Goal: Ask a question

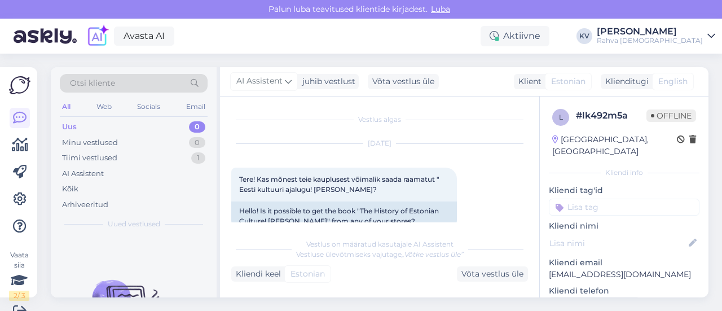
scroll to position [120, 0]
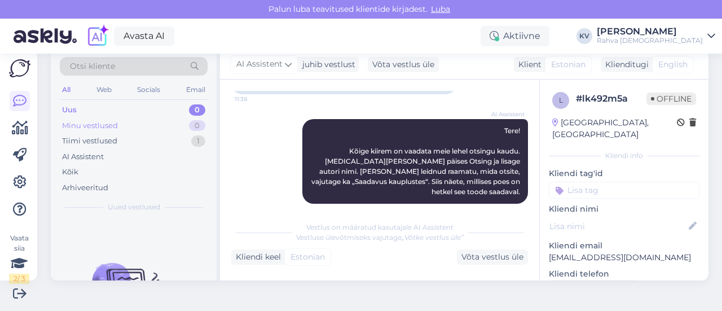
click at [144, 125] on div "Minu vestlused 0" at bounding box center [134, 126] width 148 height 16
click at [117, 160] on div "AI Assistent" at bounding box center [134, 157] width 148 height 16
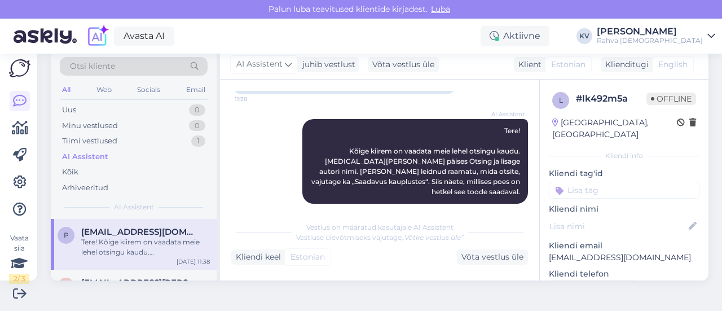
click at [140, 250] on div "Tere! Kõige kiirem on vaadata meie lehel otsingu kaudu. [MEDICAL_DATA][PERSON_N…" at bounding box center [145, 247] width 129 height 20
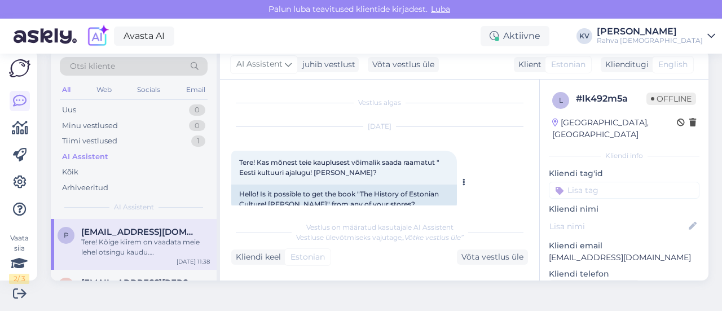
scroll to position [0, 0]
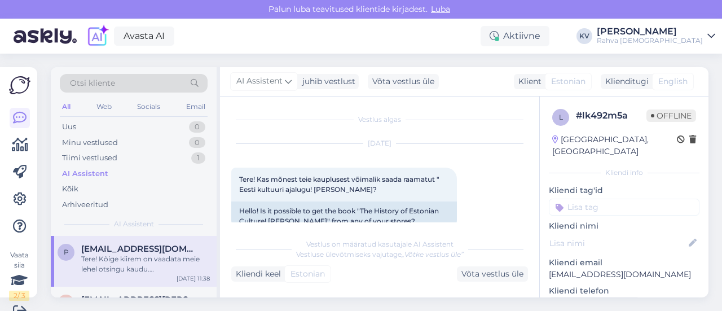
click at [587, 199] on input at bounding box center [624, 207] width 151 height 17
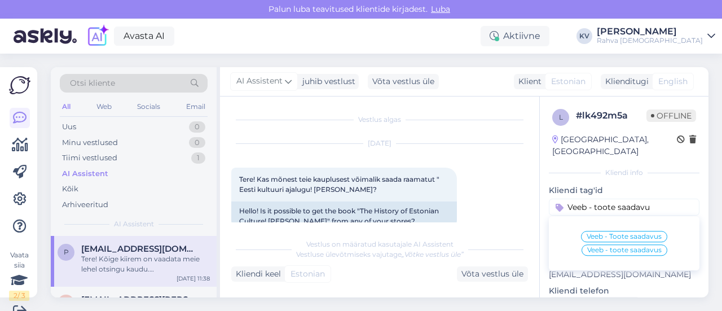
type input "Veeb - toote saadavus"
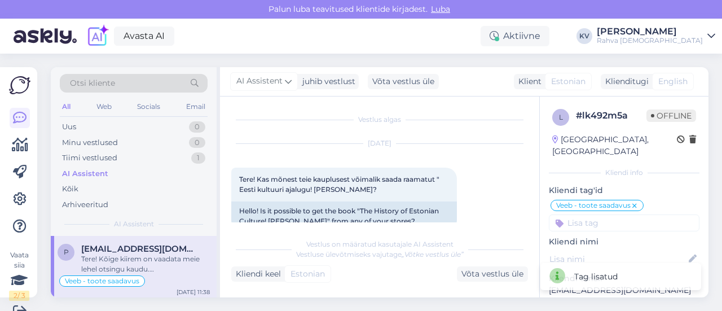
click at [587, 214] on input at bounding box center [624, 222] width 151 height 17
type input "AI"
click at [582, 249] on span "AI Assistent" at bounding box center [598, 252] width 40 height 7
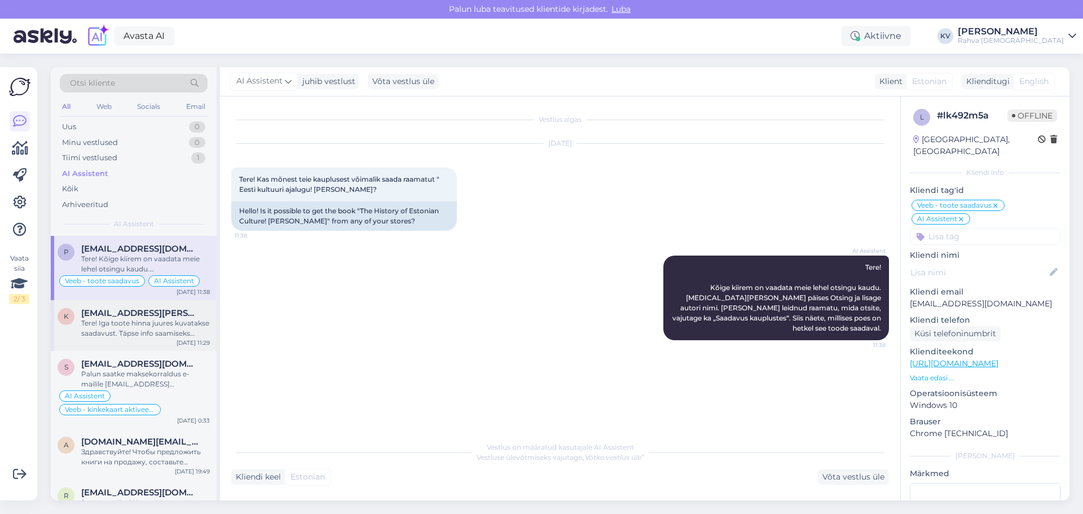
click at [100, 310] on div "Tere! Iga toote hinna juures kuvatakse saadavust. Täpse info saamiseks vajutage…" at bounding box center [145, 328] width 129 height 20
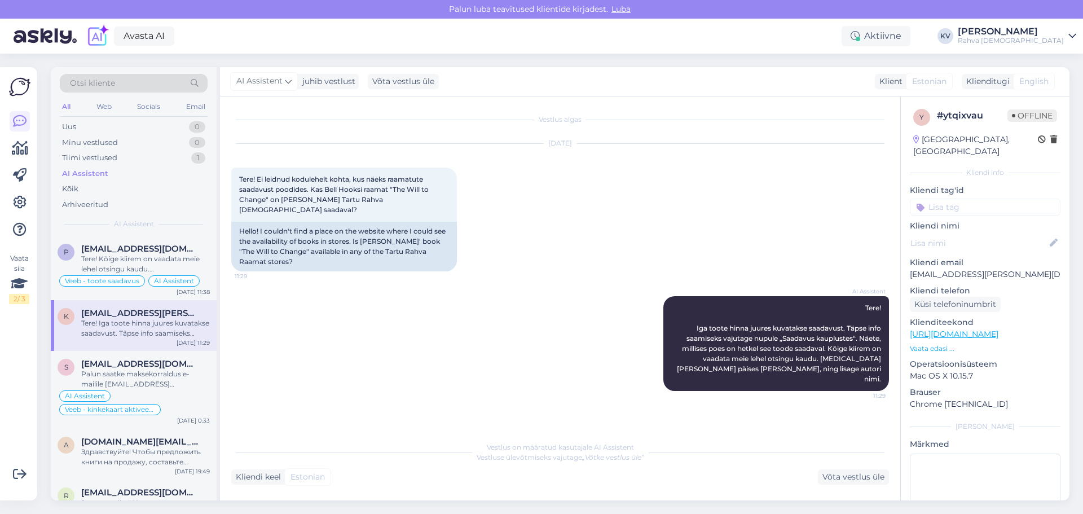
click at [722, 199] on input at bounding box center [985, 207] width 151 height 17
type input "Veeb - toote saadavus"
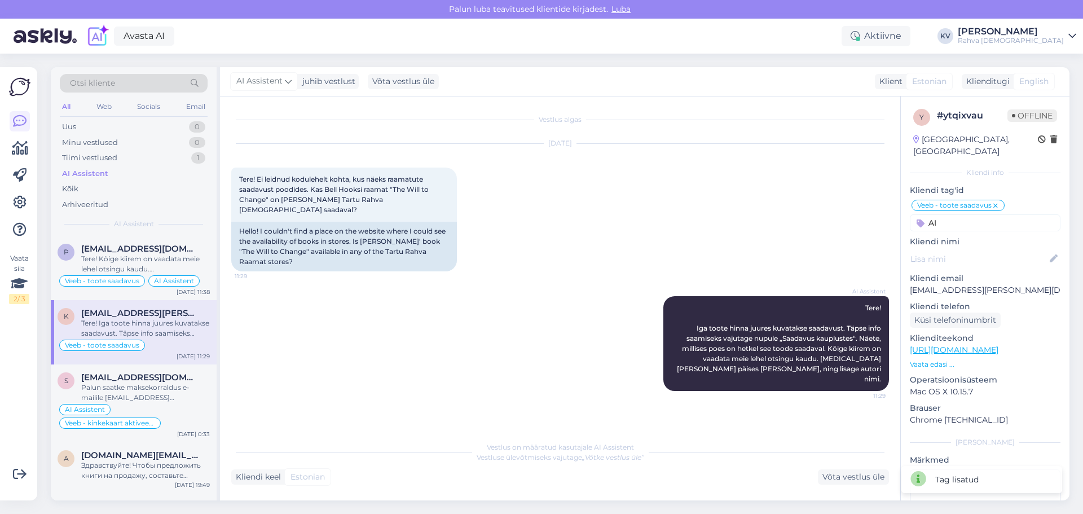
click at [722, 214] on input "AI" at bounding box center [985, 222] width 151 height 17
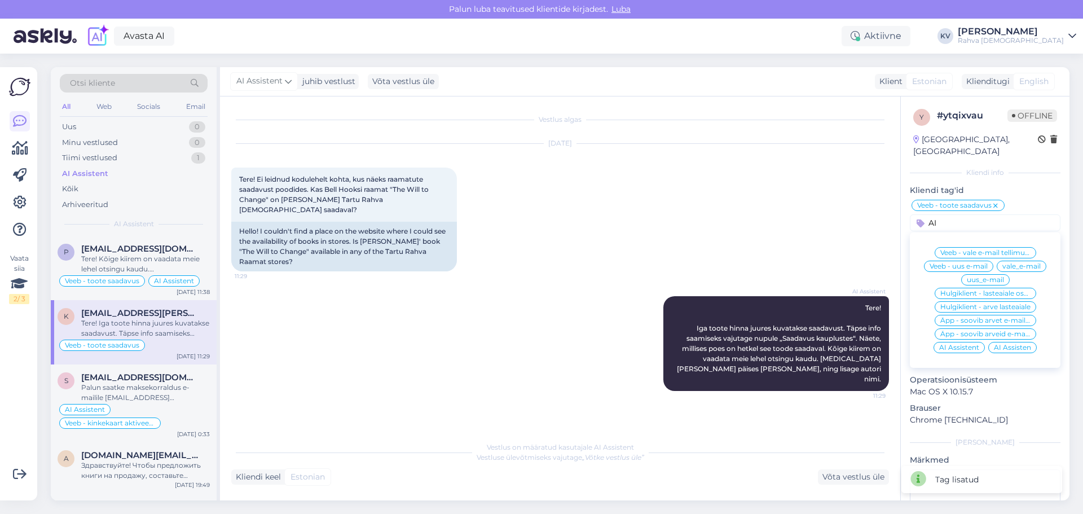
type input "AI"
click at [722, 310] on span "AI Assistent" at bounding box center [959, 347] width 40 height 7
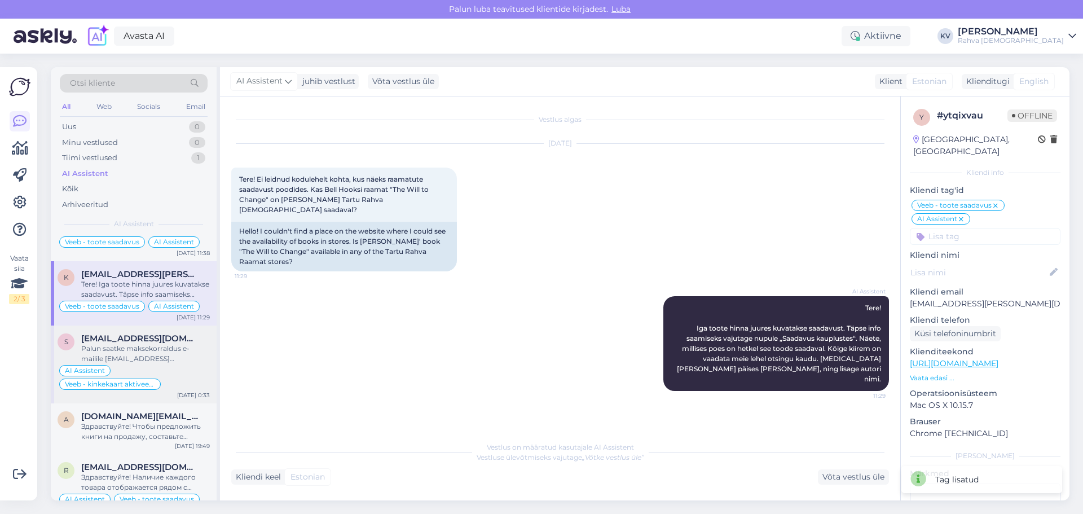
scroll to position [56, 0]
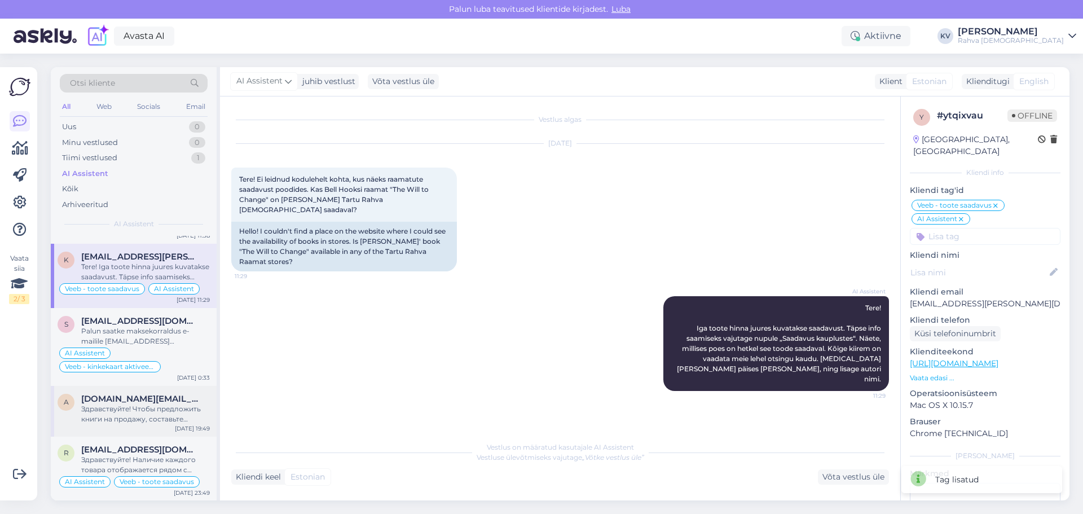
click at [125, 310] on div "Здравствуйте! Чтобы предложить книги на продажу, составьте список предлагаемых …" at bounding box center [145, 414] width 129 height 20
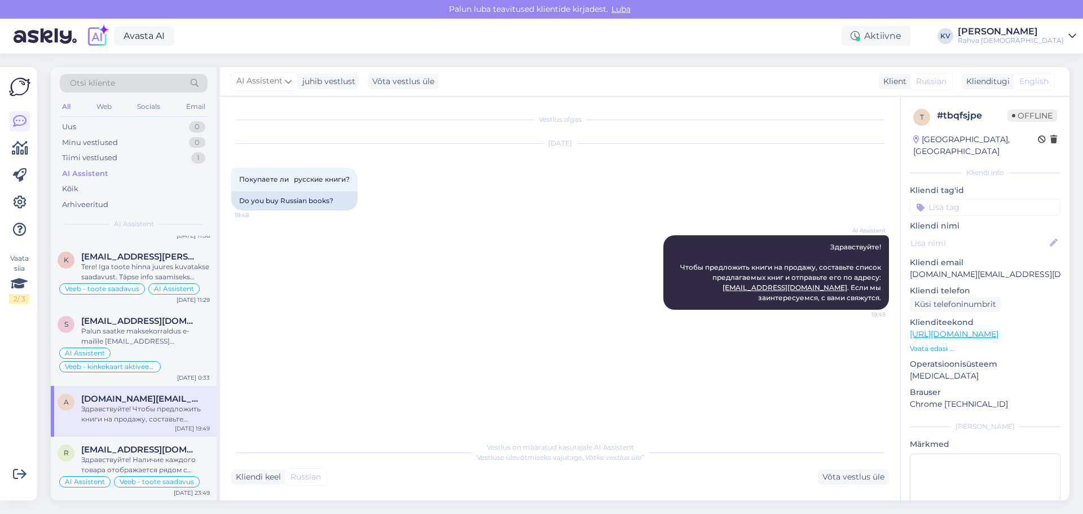
click at [722, 199] on input at bounding box center [985, 207] width 151 height 17
type input "Veeb - kasutatud raamatud müü"
click at [722, 234] on span "Veeb - kasutatud raamatud müügile anda" at bounding box center [985, 237] width 90 height 7
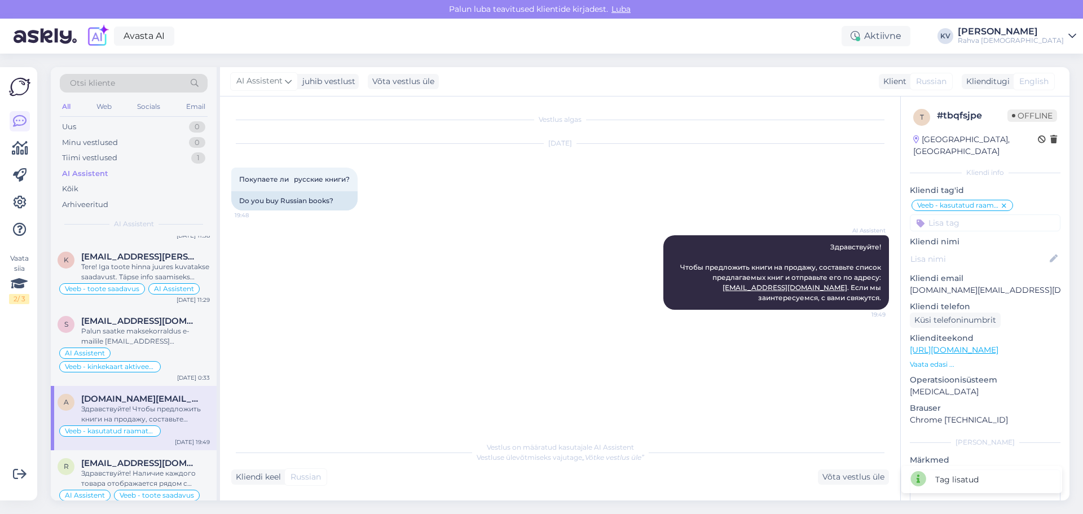
click at [722, 218] on input at bounding box center [985, 222] width 151 height 17
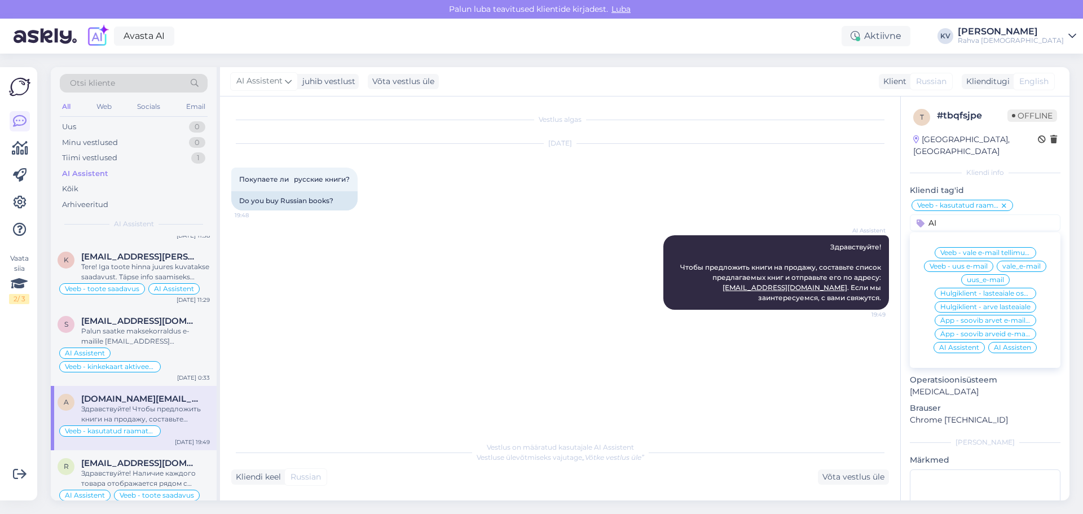
type input "AI"
click at [722, 310] on span "AI Assistent" at bounding box center [959, 347] width 40 height 7
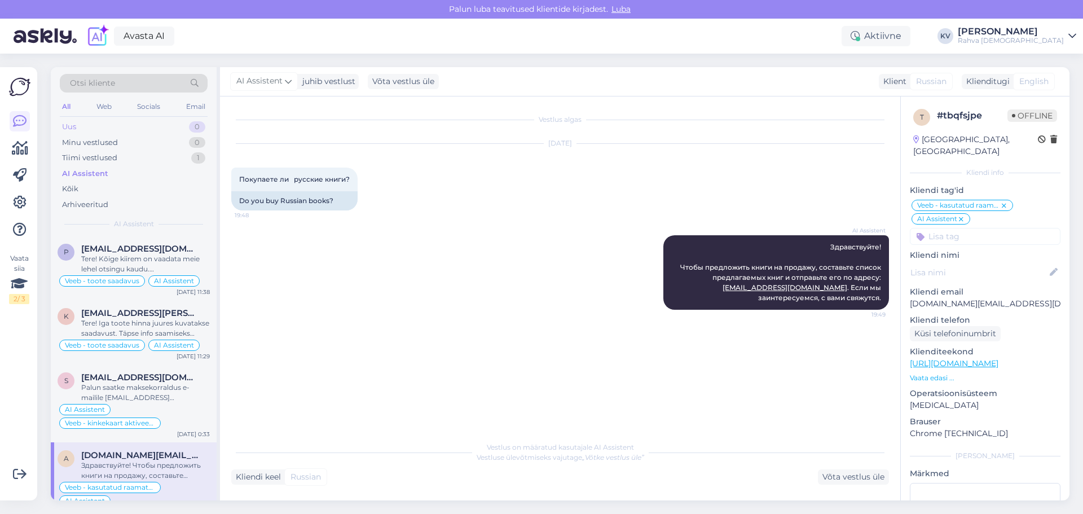
click at [158, 131] on div "Uus 0" at bounding box center [134, 127] width 148 height 16
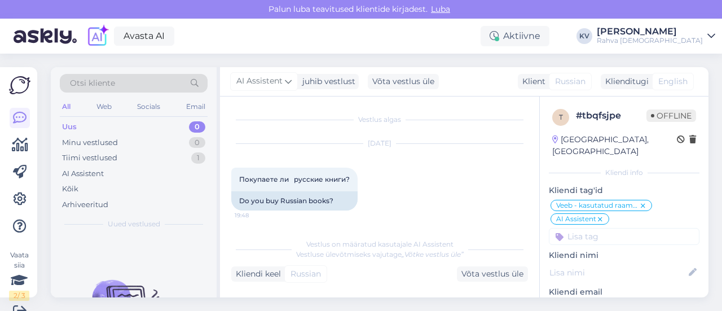
click at [125, 125] on div "Uus 0" at bounding box center [134, 127] width 148 height 16
click at [101, 142] on div "Minu vestlused" at bounding box center [90, 142] width 56 height 11
click at [106, 171] on div "AI Assistent" at bounding box center [134, 174] width 148 height 16
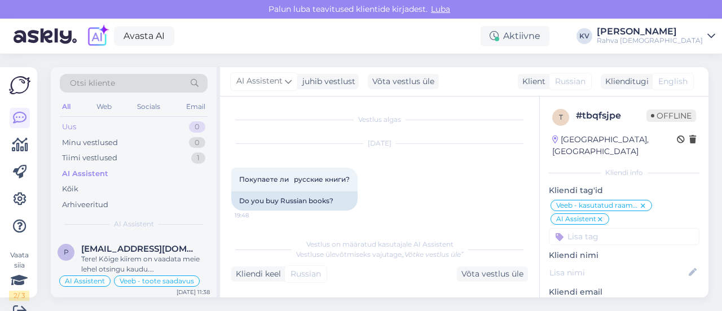
click at [107, 128] on div "Uus 0" at bounding box center [134, 127] width 148 height 16
